Goal: Navigation & Orientation: Find specific page/section

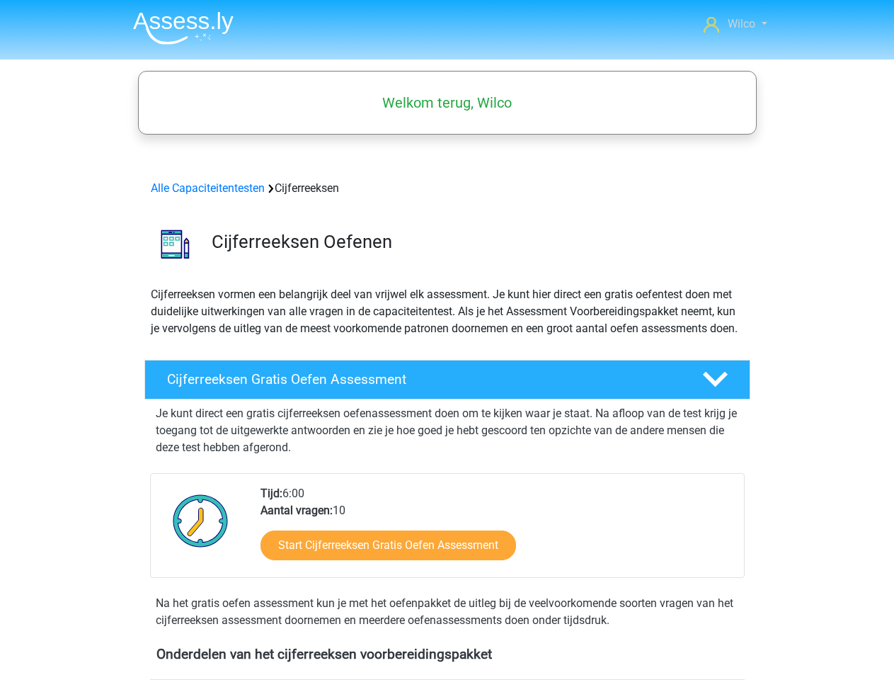
click at [736, 24] on span "Wilco" at bounding box center [742, 23] width 28 height 13
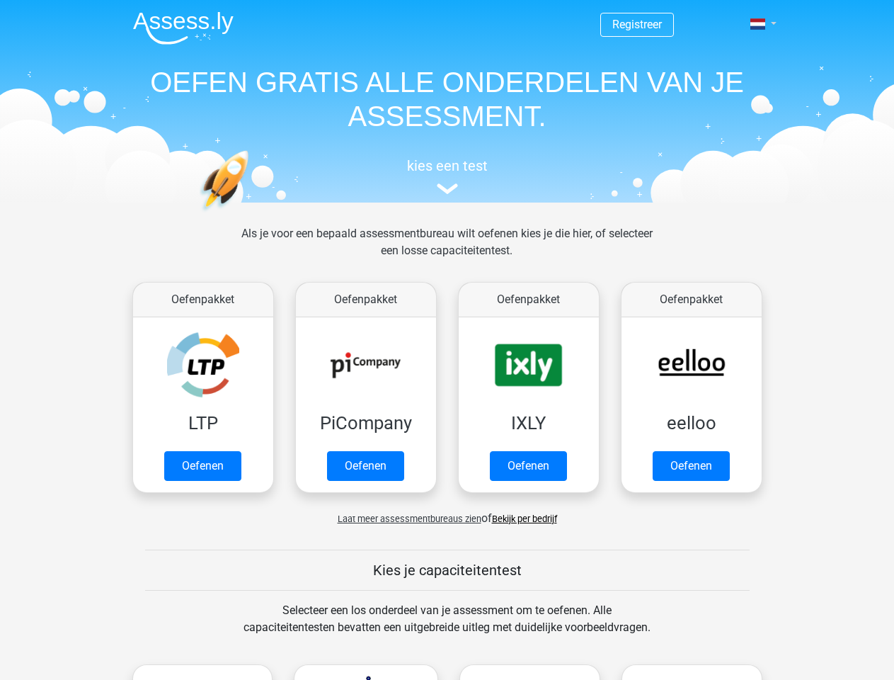
click at [759, 24] on span at bounding box center [758, 23] width 15 height 11
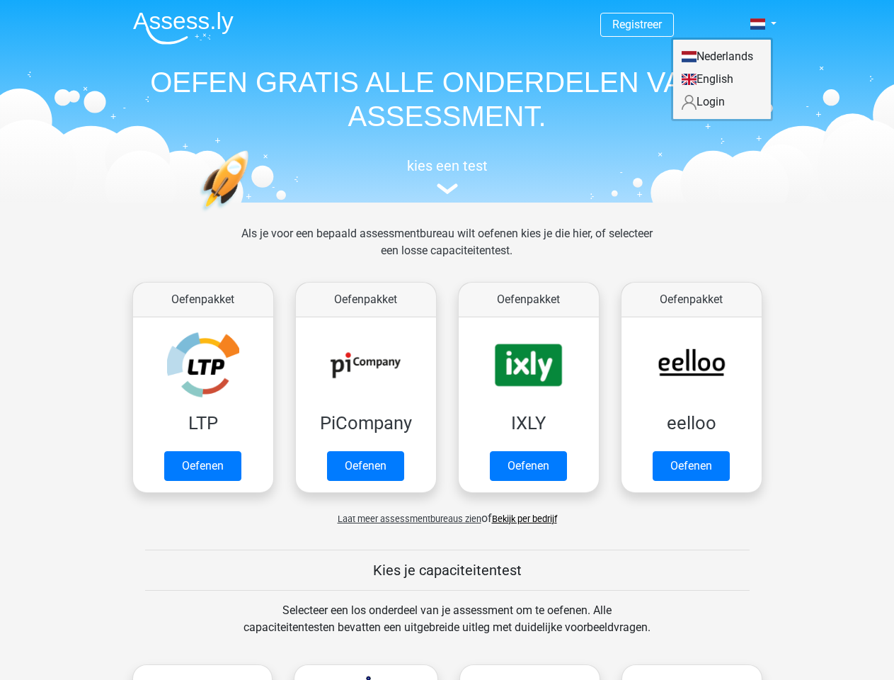
click at [406, 518] on span "Laat meer assessmentbureaus zien" at bounding box center [410, 518] width 144 height 11
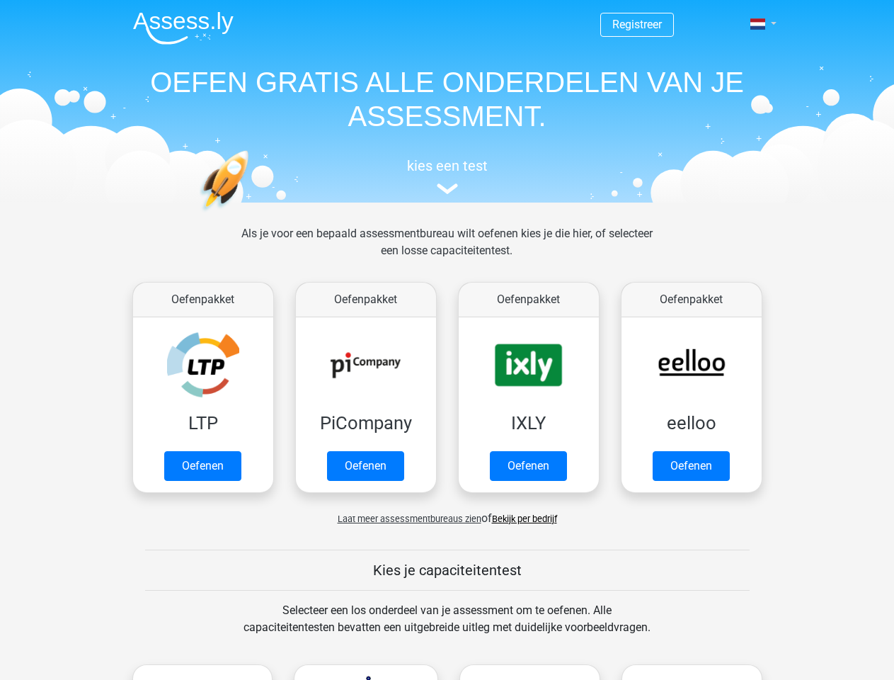
click at [759, 24] on span at bounding box center [758, 23] width 15 height 11
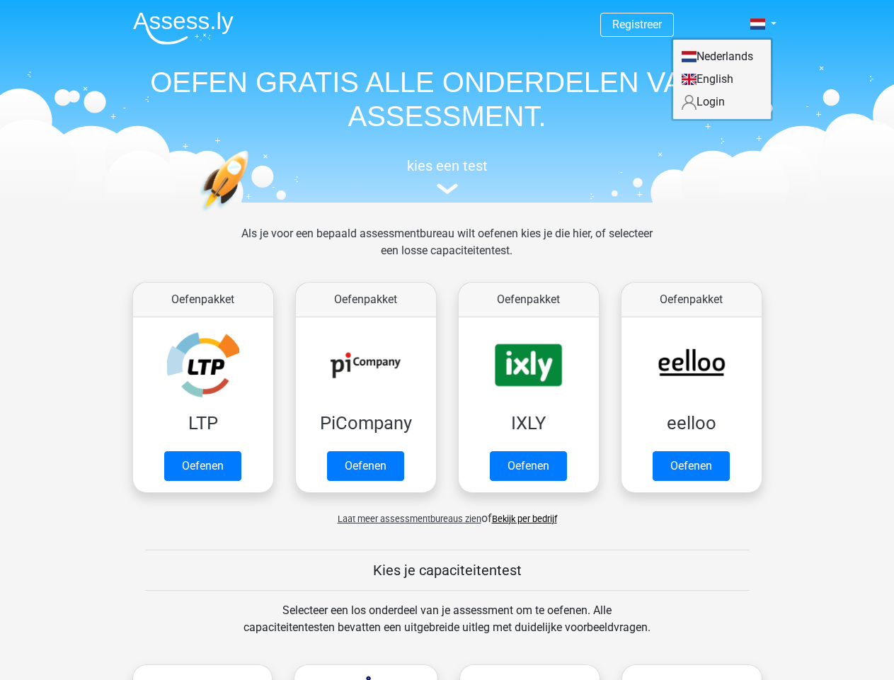
click at [406, 518] on span "Laat meer assessmentbureaus zien" at bounding box center [410, 518] width 144 height 11
